Goal: Communication & Community: Answer question/provide support

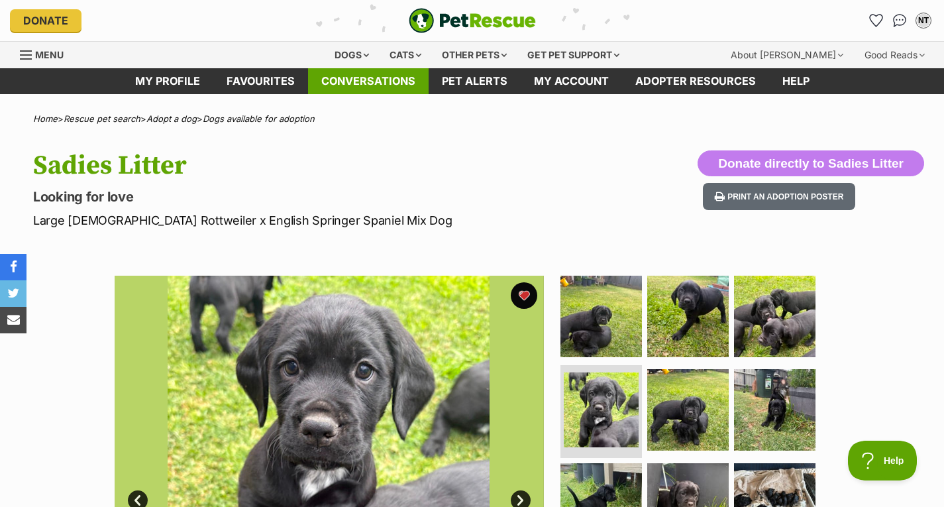
click at [369, 78] on link "Conversations" at bounding box center [368, 81] width 121 height 26
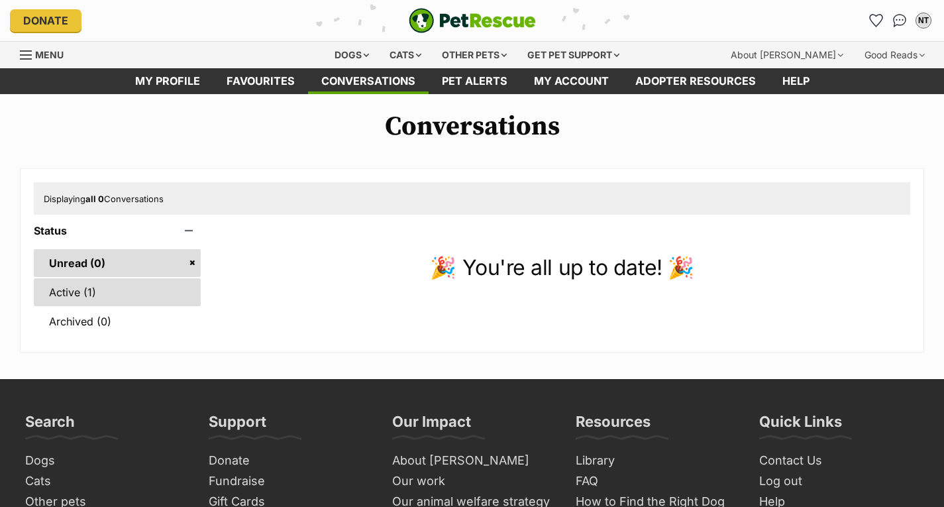
click at [115, 284] on link "Active (1)" at bounding box center [117, 292] width 167 height 28
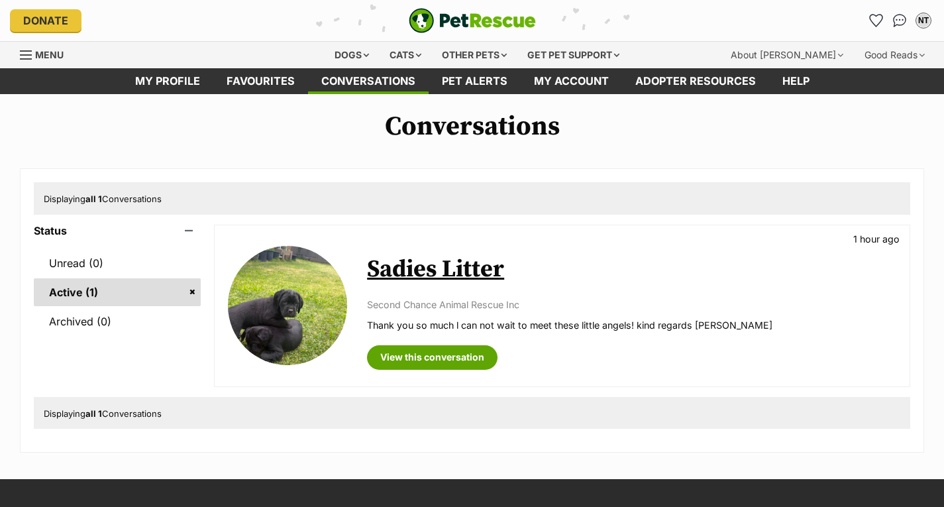
click at [151, 319] on link "Archived (0)" at bounding box center [117, 321] width 167 height 28
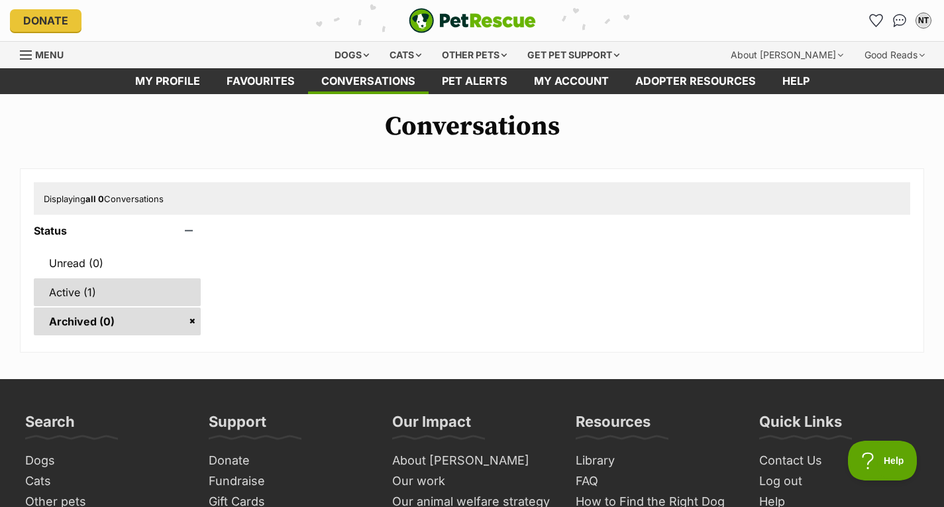
click at [121, 286] on link "Active (1)" at bounding box center [117, 292] width 167 height 28
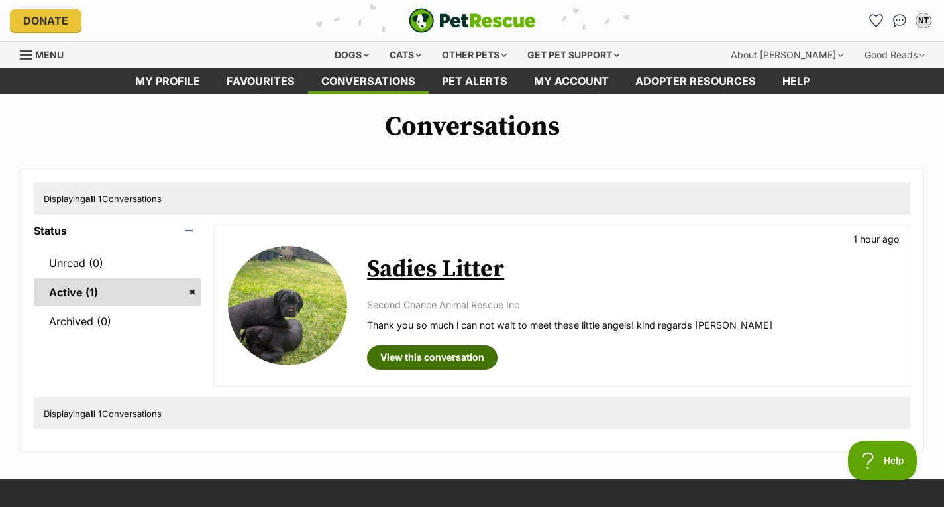
click at [449, 350] on link "View this conversation" at bounding box center [432, 357] width 131 height 24
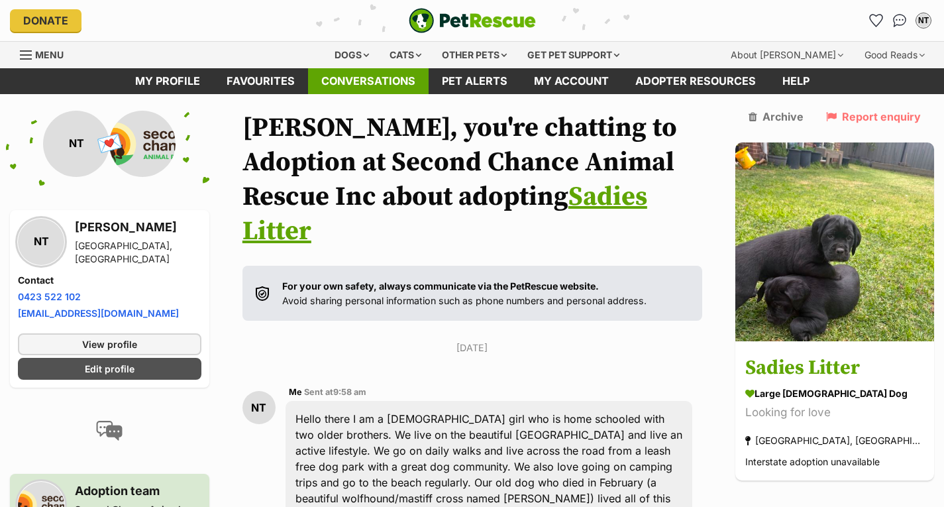
click at [390, 80] on link "Conversations" at bounding box center [368, 81] width 121 height 26
